Goal: Communication & Community: Participate in discussion

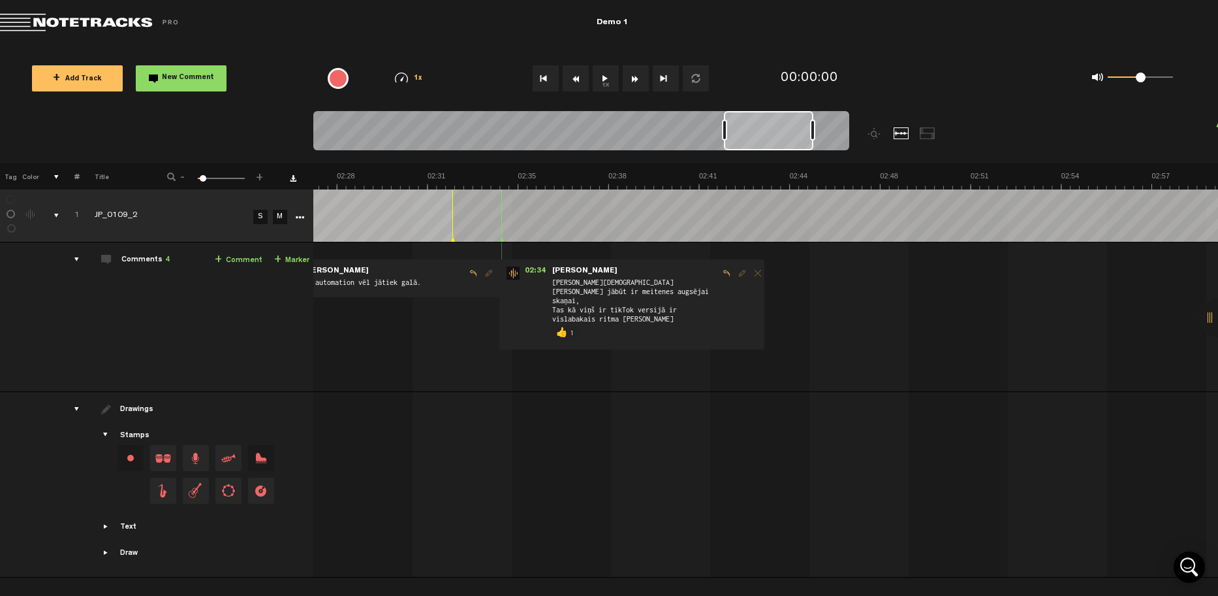
scroll to position [0, 3750]
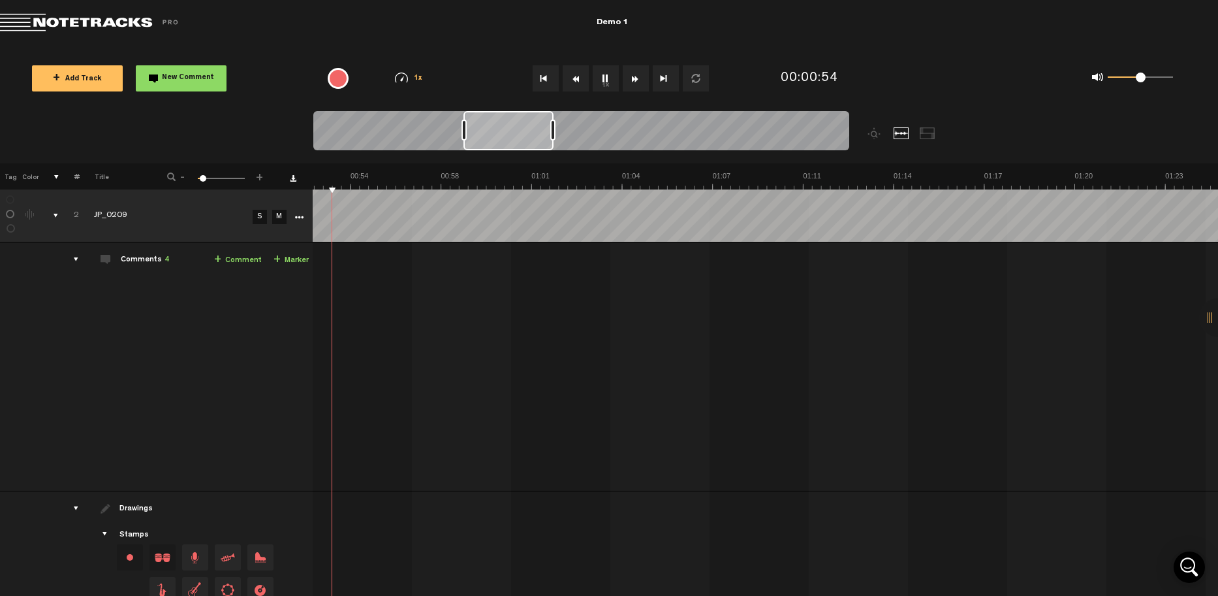
scroll to position [0, 1502]
click at [61, 263] on div "comments" at bounding box center [71, 259] width 20 height 13
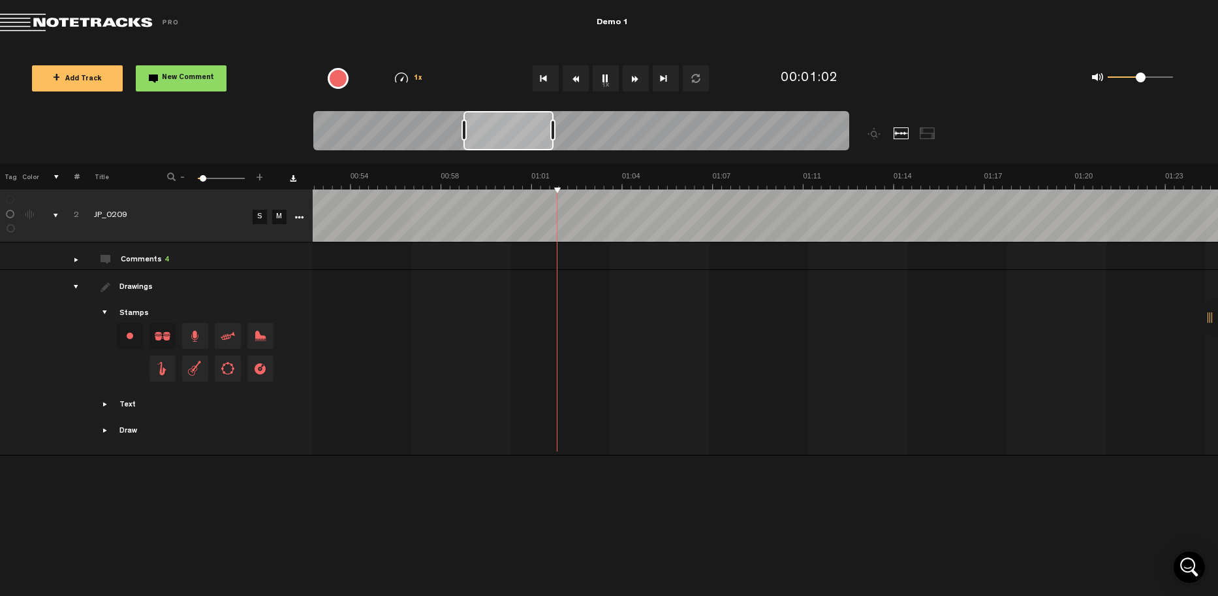
scroll to position [0, 1]
click at [61, 263] on div "comments" at bounding box center [71, 259] width 20 height 13
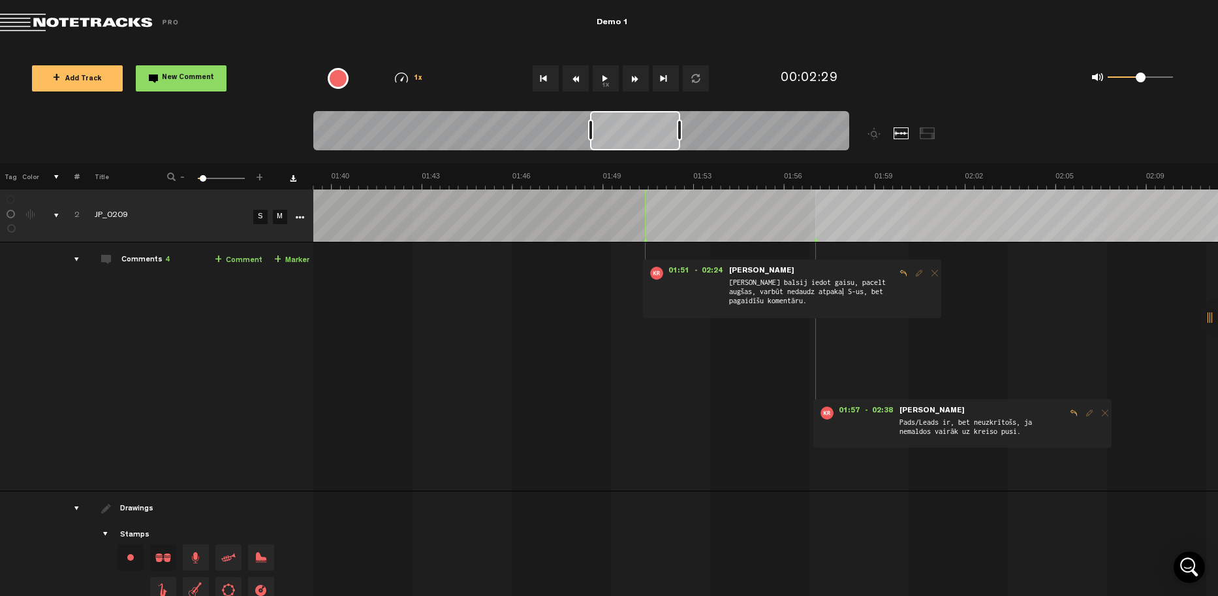
scroll to position [0, 2711]
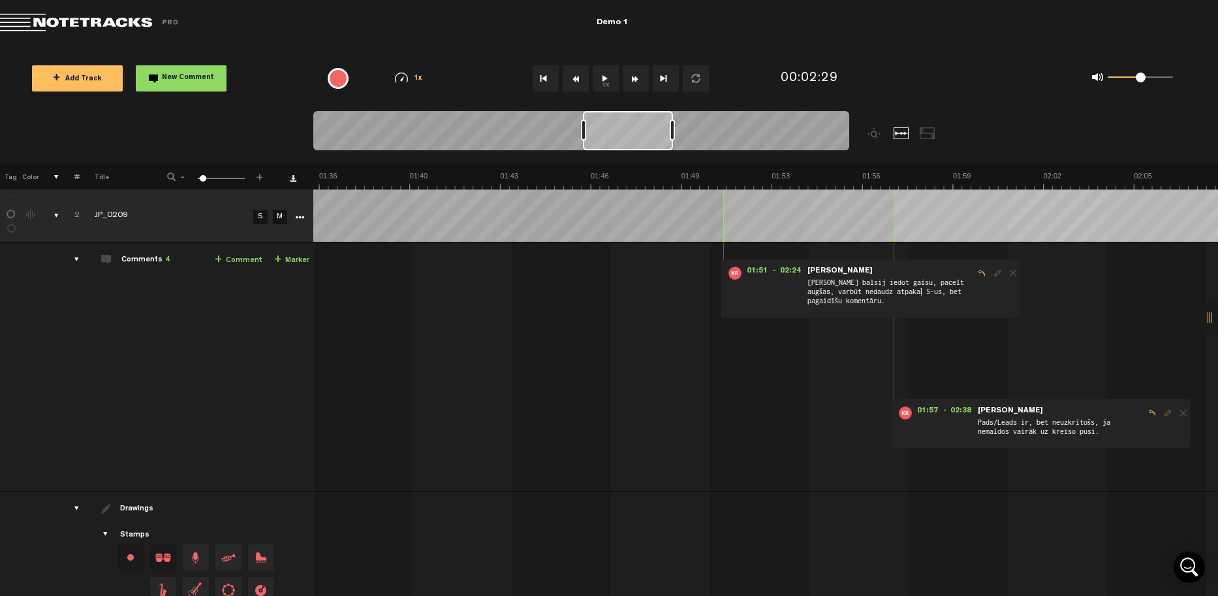
click at [588, 178] on img at bounding box center [319, 180] width 5434 height 18
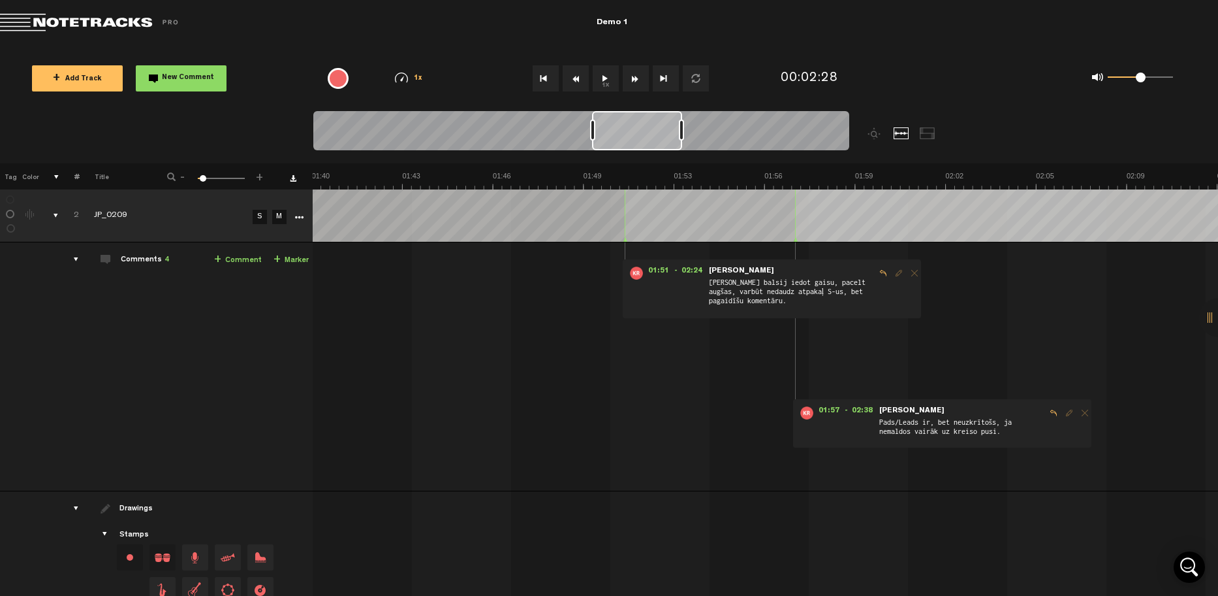
scroll to position [0, 2808]
click at [576, 183] on img at bounding box center [221, 180] width 5434 height 18
click at [880, 273] on span "Reply to comment" at bounding box center [884, 272] width 16 height 9
click at [752, 363] on textarea at bounding box center [777, 363] width 168 height 16
type textarea "M"
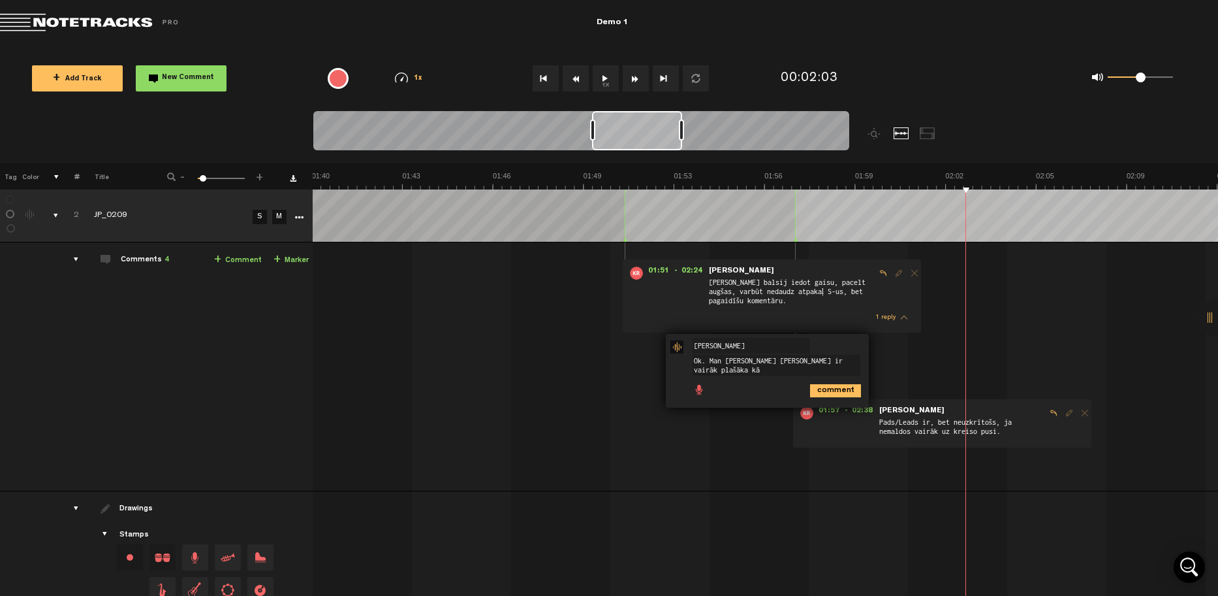
scroll to position [1, 0]
type textarea "Ok. Man prasās ka bals ir vairāk plašāka kā reverb,"
click at [835, 392] on icon "comment" at bounding box center [835, 390] width 51 height 13
click at [750, 174] on img at bounding box center [221, 180] width 5434 height 18
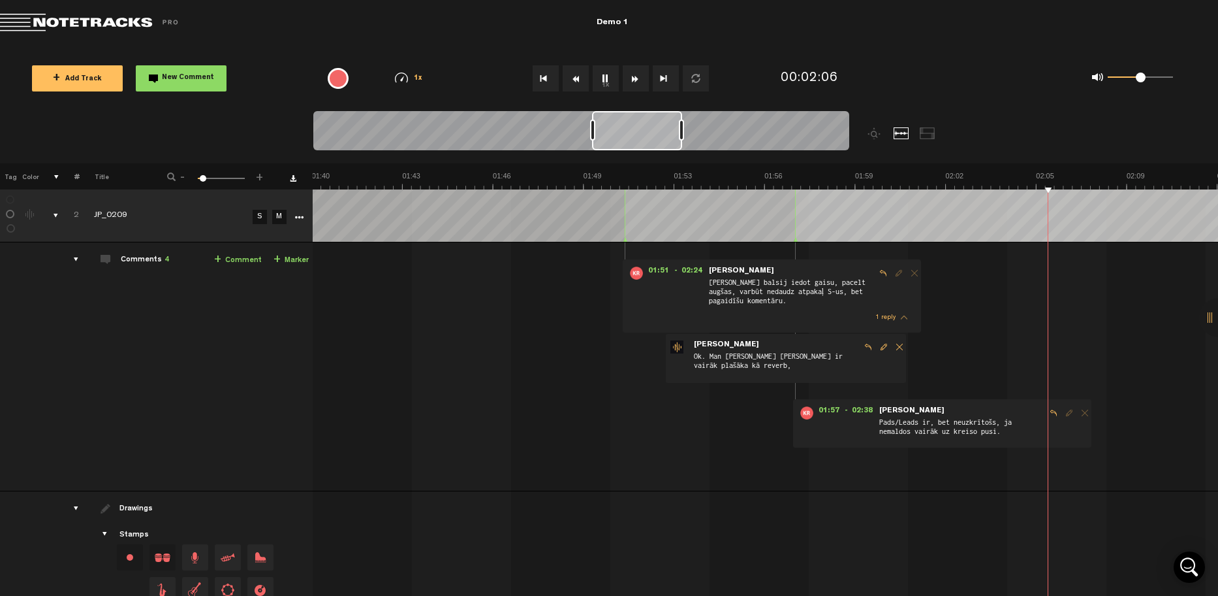
click at [729, 174] on img at bounding box center [221, 180] width 5434 height 18
click at [597, 178] on img at bounding box center [221, 180] width 5434 height 18
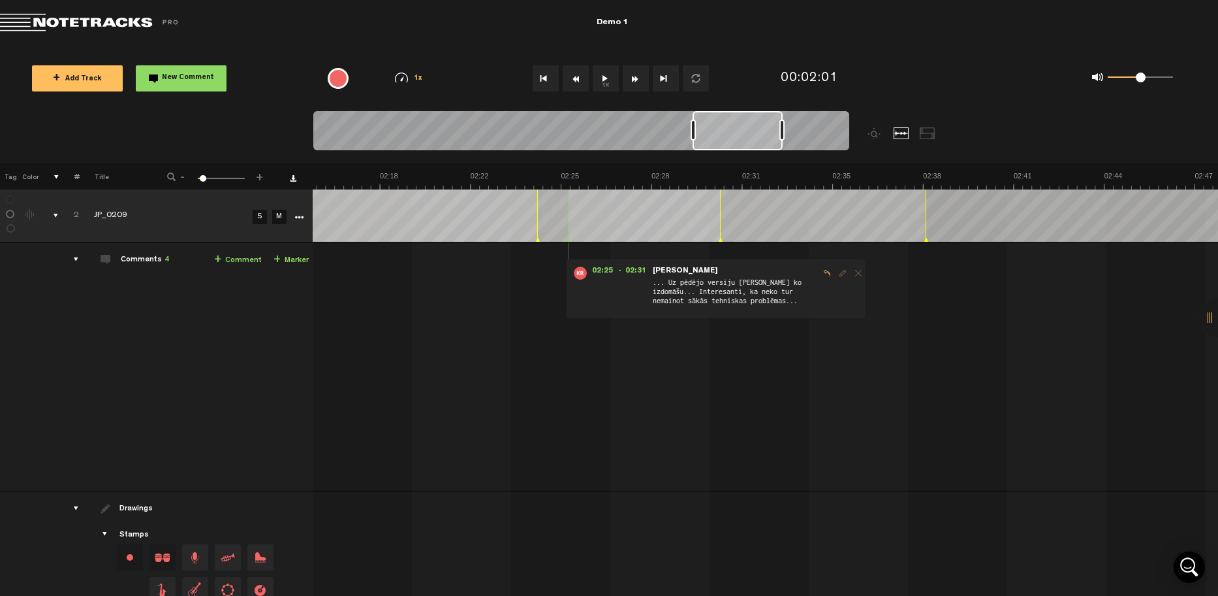
scroll to position [0, 3905]
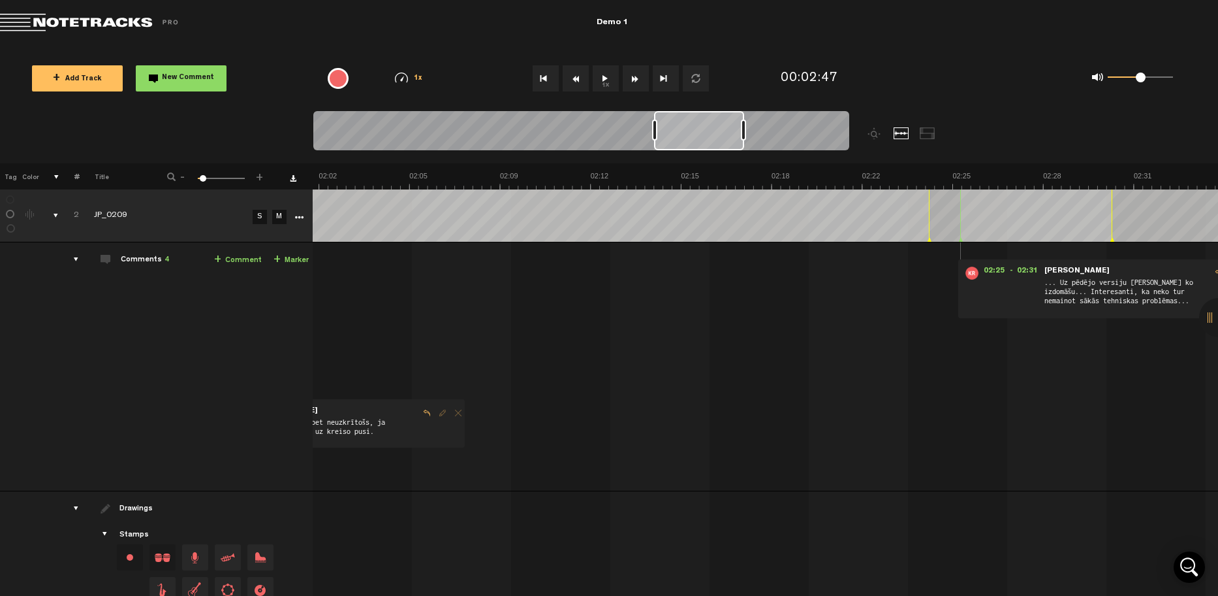
scroll to position [0, 3749]
